Goal: Information Seeking & Learning: Learn about a topic

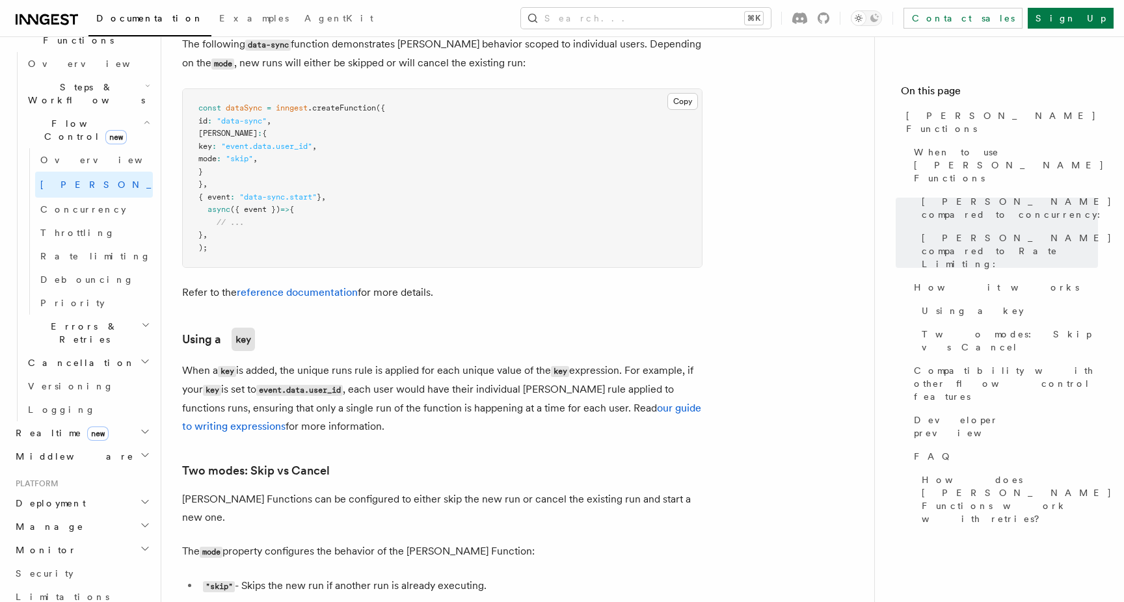
scroll to position [414, 0]
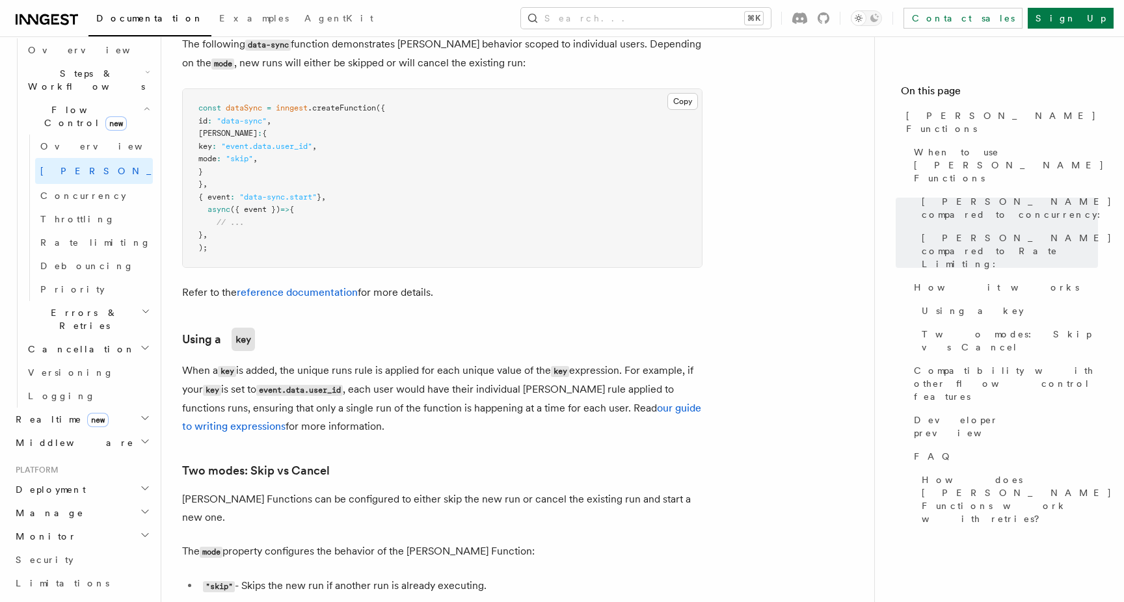
click at [140, 483] on icon "button" at bounding box center [145, 488] width 10 height 10
click at [61, 532] on span "Environments & Apps" at bounding box center [84, 543] width 113 height 23
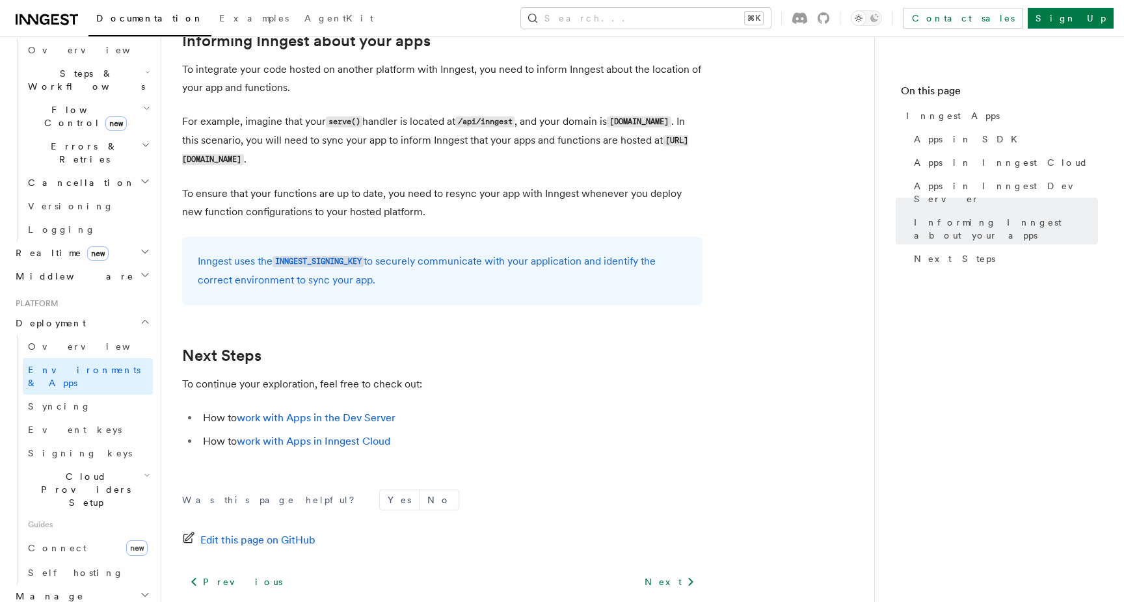
scroll to position [2023, 0]
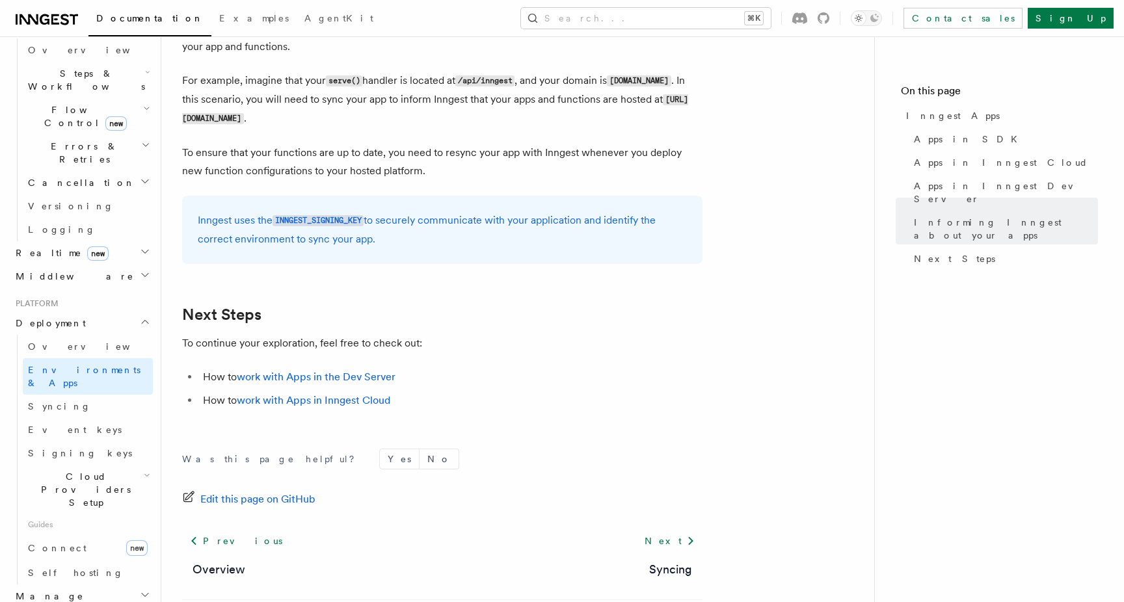
click at [126, 465] on h2 "Cloud Providers Setup" at bounding box center [88, 489] width 130 height 49
click at [104, 521] on span "Cloudflare Pages" at bounding box center [87, 532] width 95 height 23
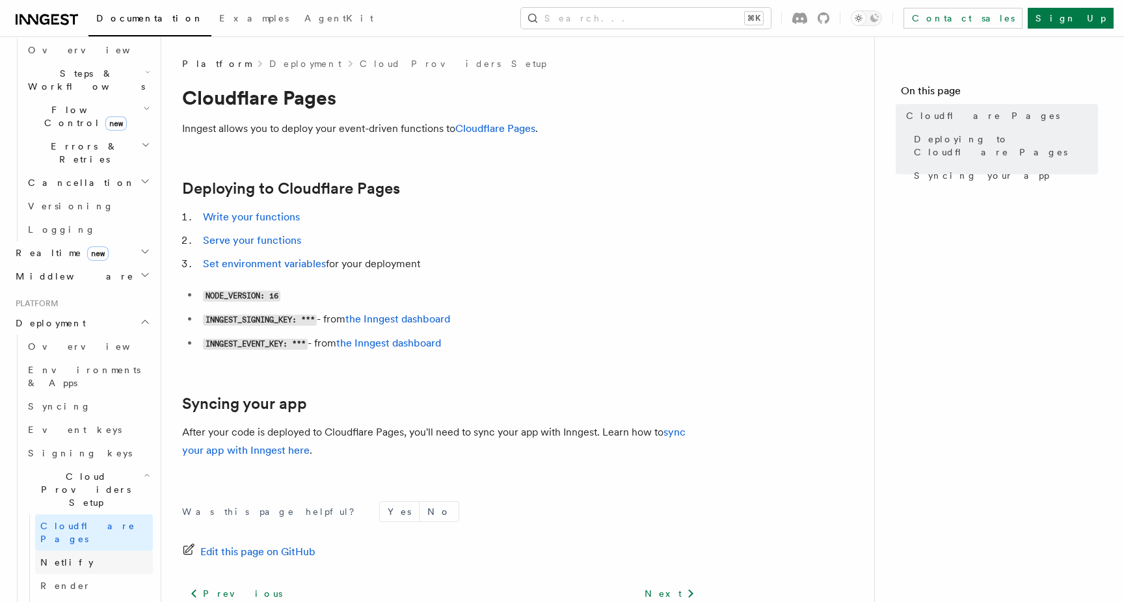
click at [90, 551] on link "Netlify" at bounding box center [94, 562] width 118 height 23
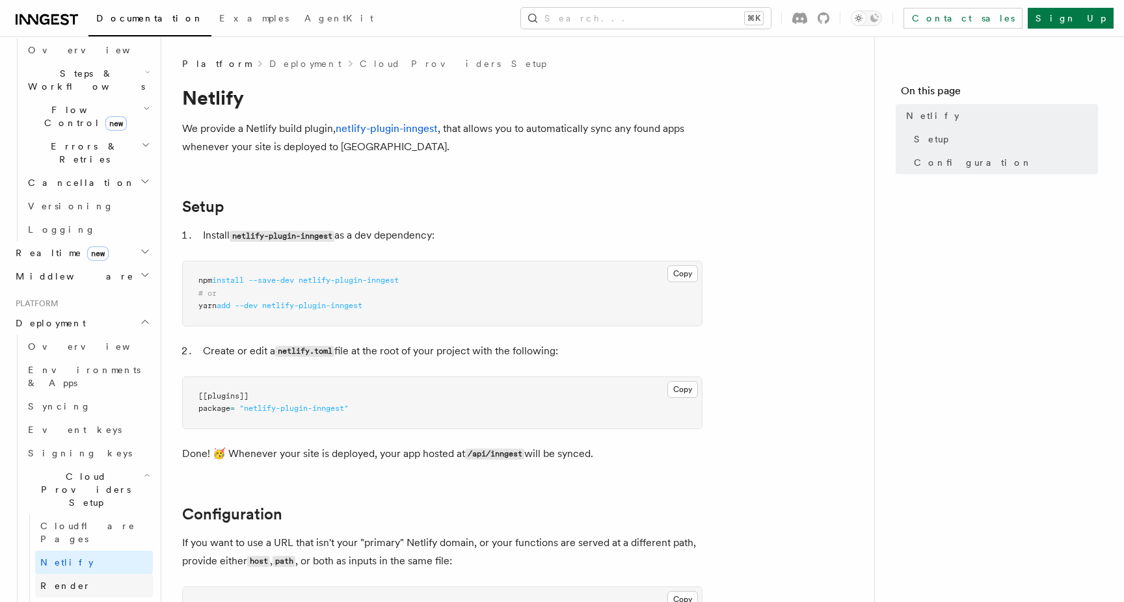
click at [72, 574] on link "Render" at bounding box center [94, 585] width 118 height 23
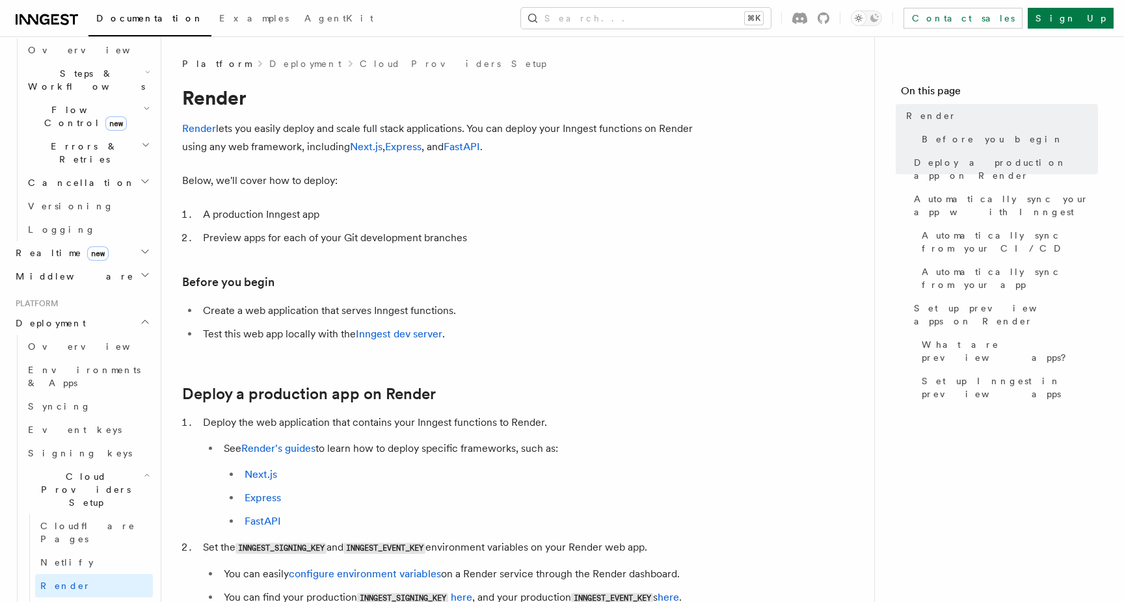
click at [63, 515] on ul "Cloudflare Pages Netlify Render Vercel Cloud Provider Usage Limits" at bounding box center [91, 593] width 124 height 156
click at [63, 602] on span "Vercel" at bounding box center [62, 609] width 45 height 10
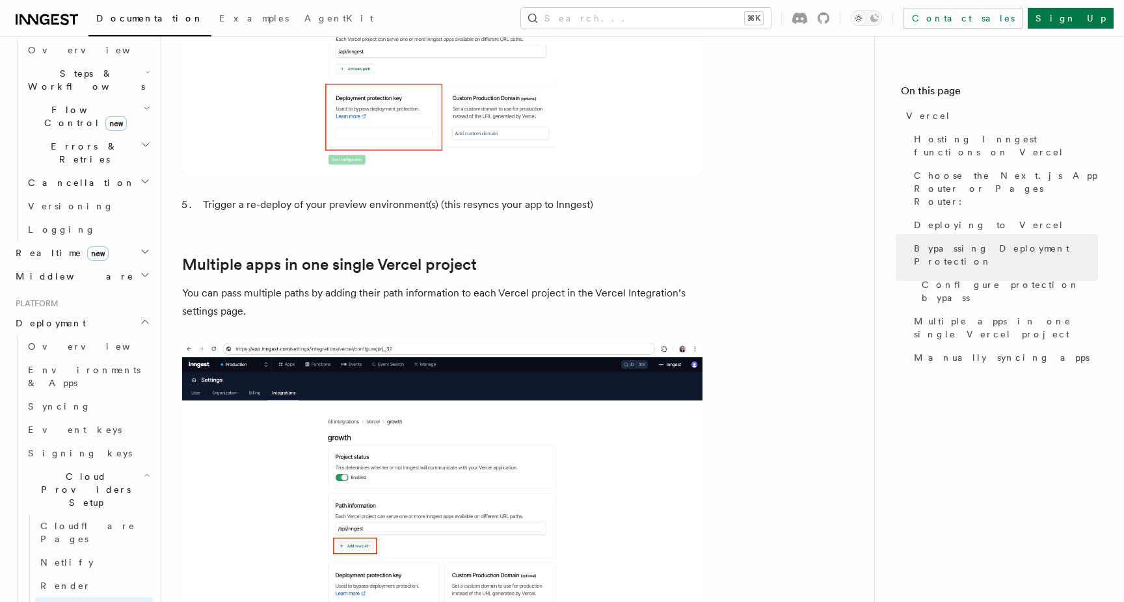
scroll to position [1667, 0]
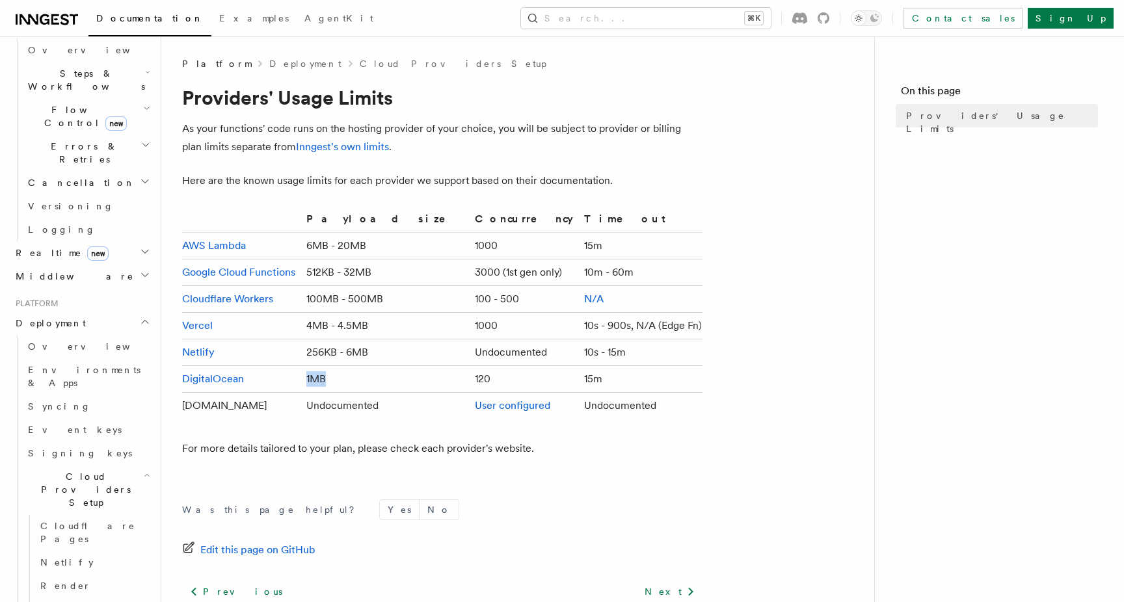
drag, startPoint x: 360, startPoint y: 377, endPoint x: 319, endPoint y: 376, distance: 40.4
click at [319, 376] on tr "DigitalOcean 1MB 120 15m" at bounding box center [442, 379] width 520 height 27
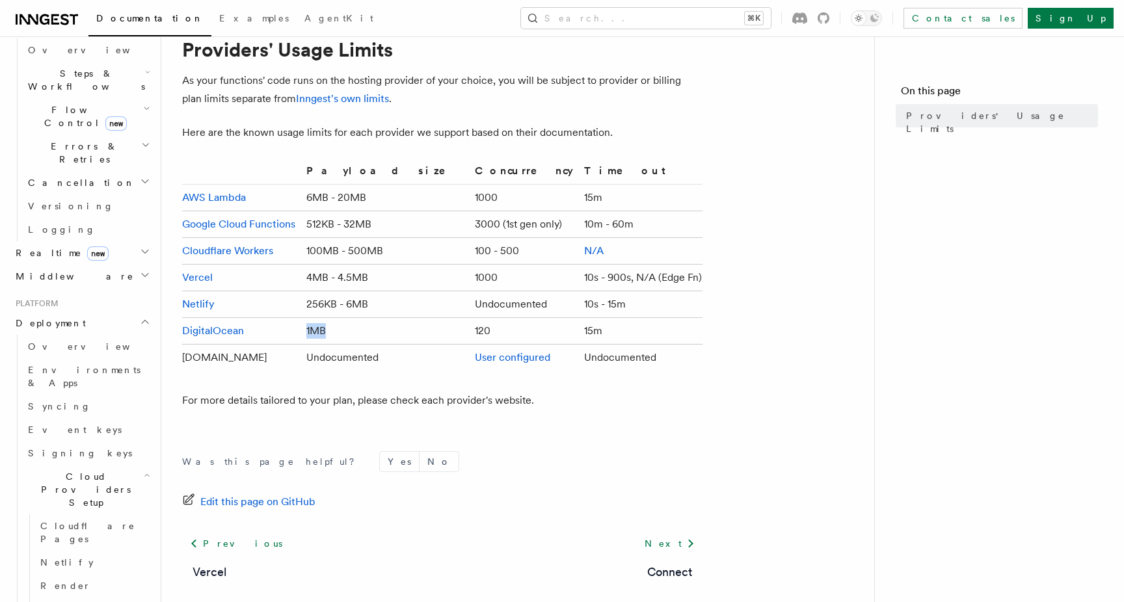
scroll to position [54, 0]
